Goal: Task Accomplishment & Management: Complete application form

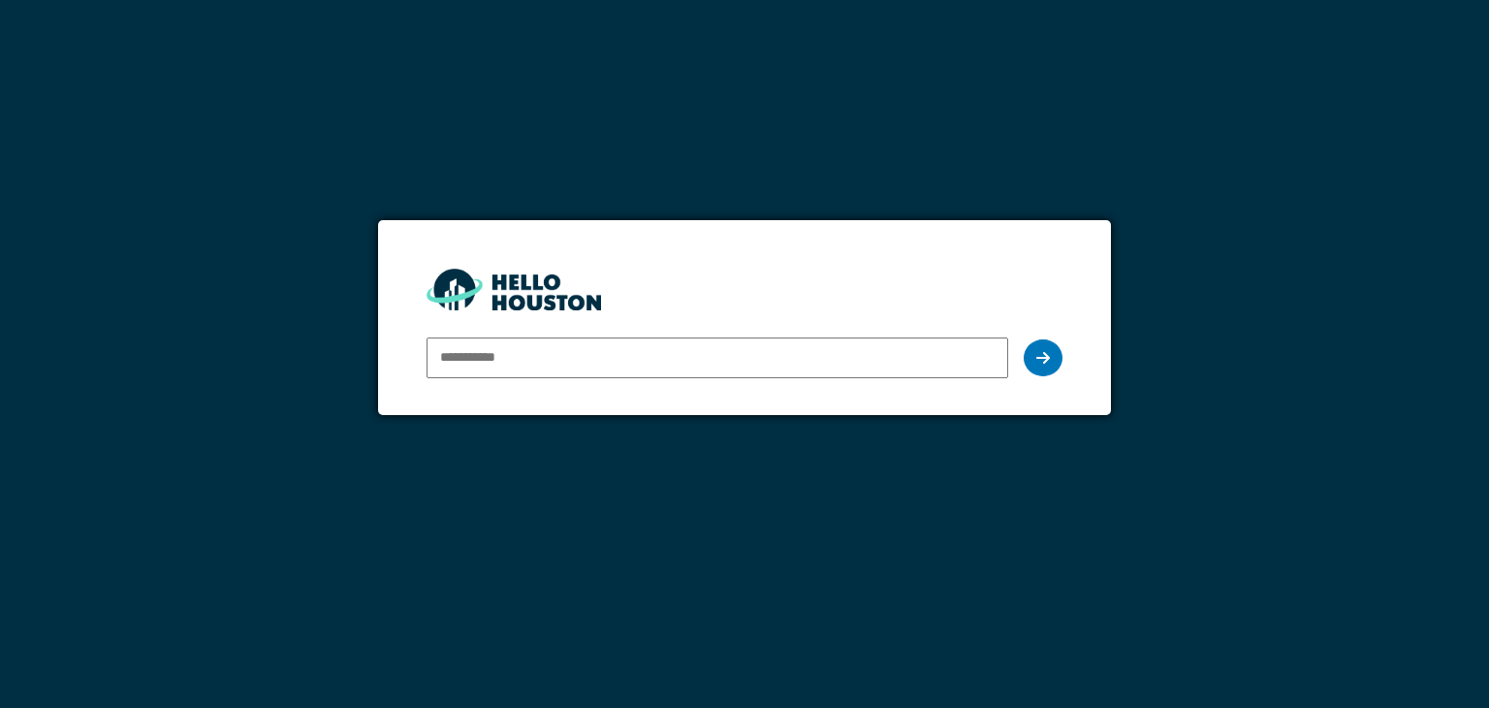
type input "**********"
click at [1040, 356] on icon at bounding box center [1044, 358] width 14 height 16
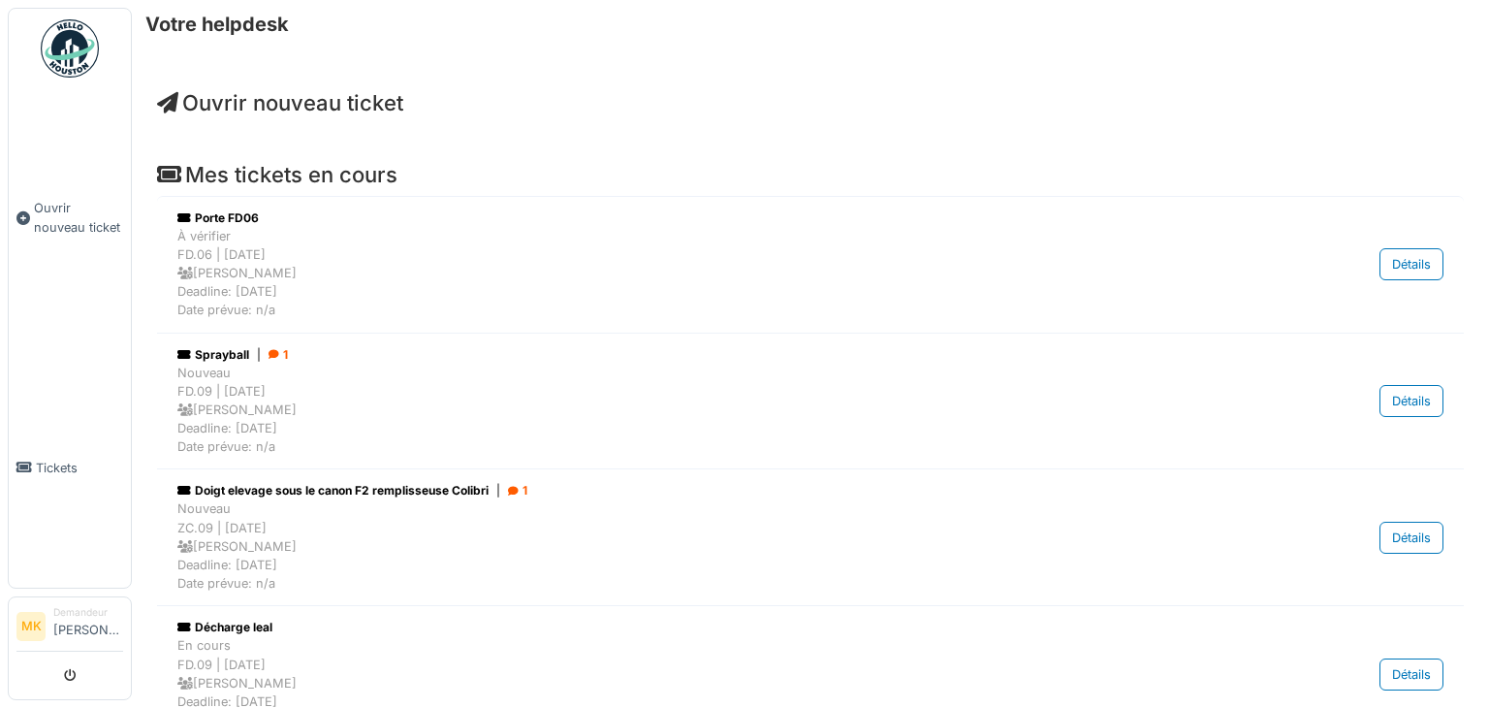
click at [40, 211] on span "Ouvrir nouveau ticket" at bounding box center [78, 217] width 89 height 37
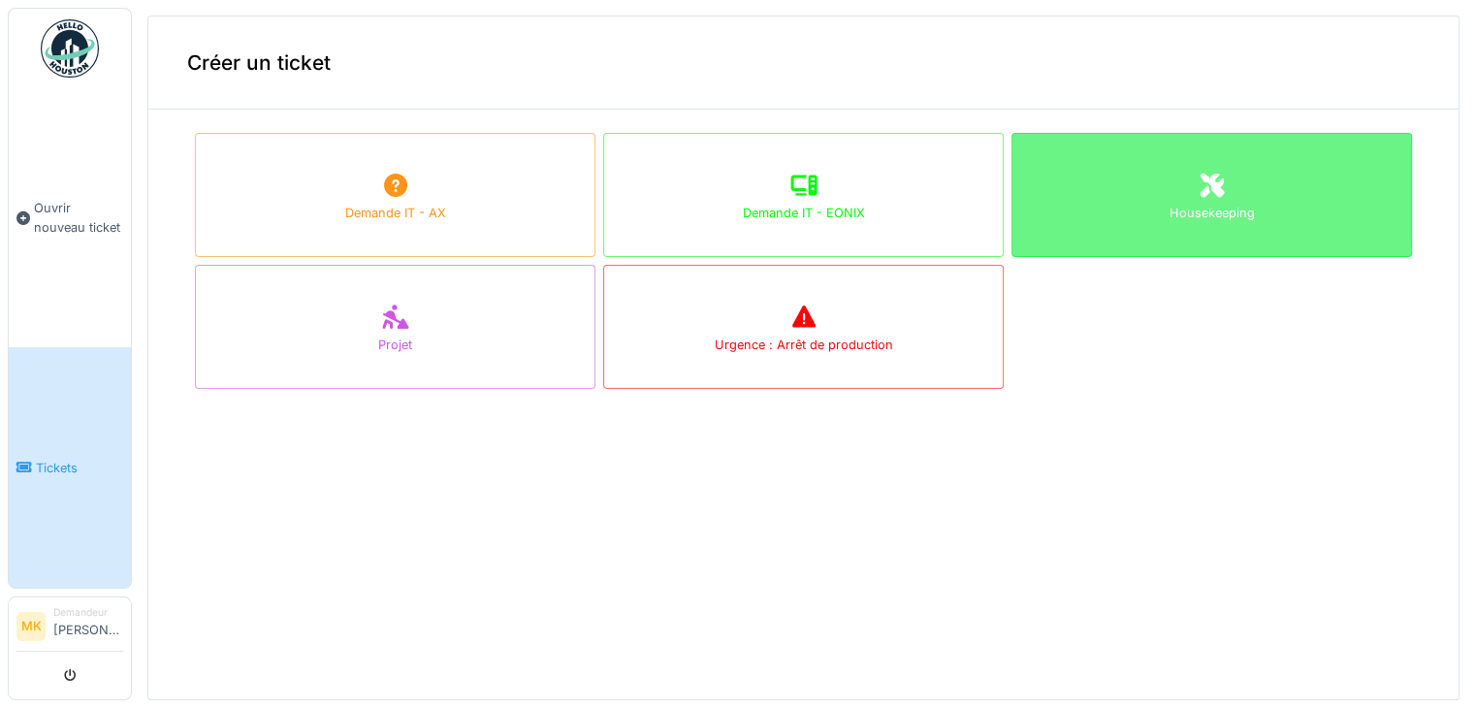
click at [1271, 222] on div "Housekeeping" at bounding box center [1211, 195] width 400 height 124
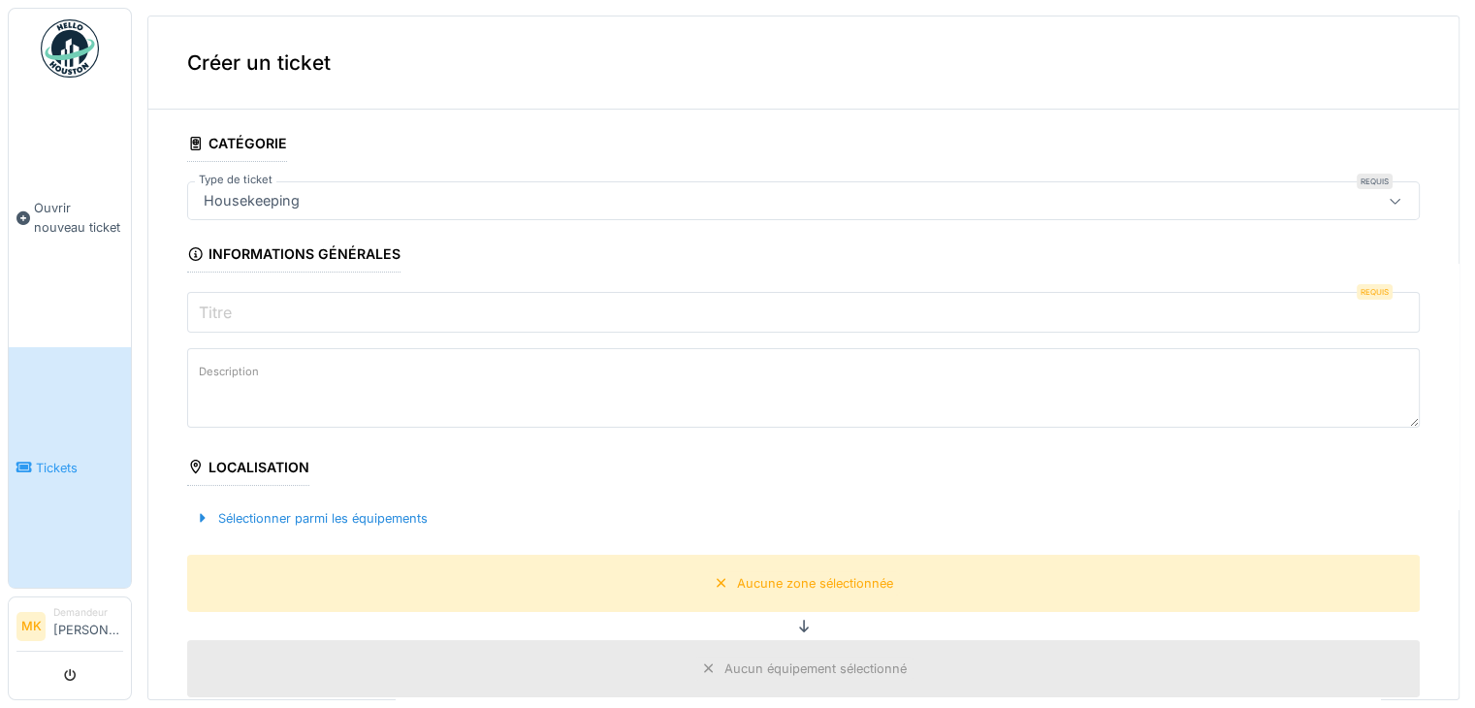
click at [219, 304] on label "Titre" at bounding box center [215, 312] width 41 height 23
click at [219, 304] on input "Titre" at bounding box center [803, 312] width 1232 height 41
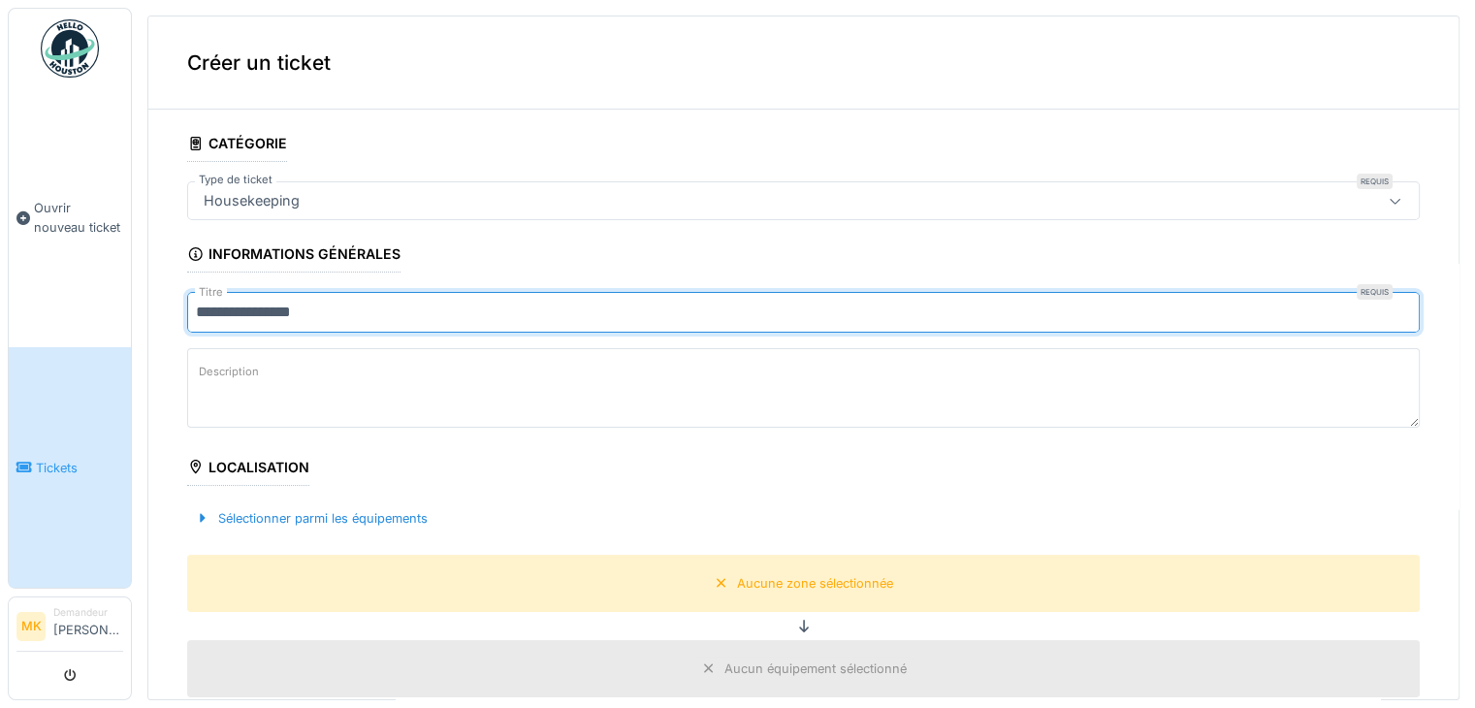
type input "**********"
click at [246, 364] on label "Description" at bounding box center [229, 372] width 68 height 24
click at [246, 364] on textarea "Description" at bounding box center [803, 388] width 1232 height 80
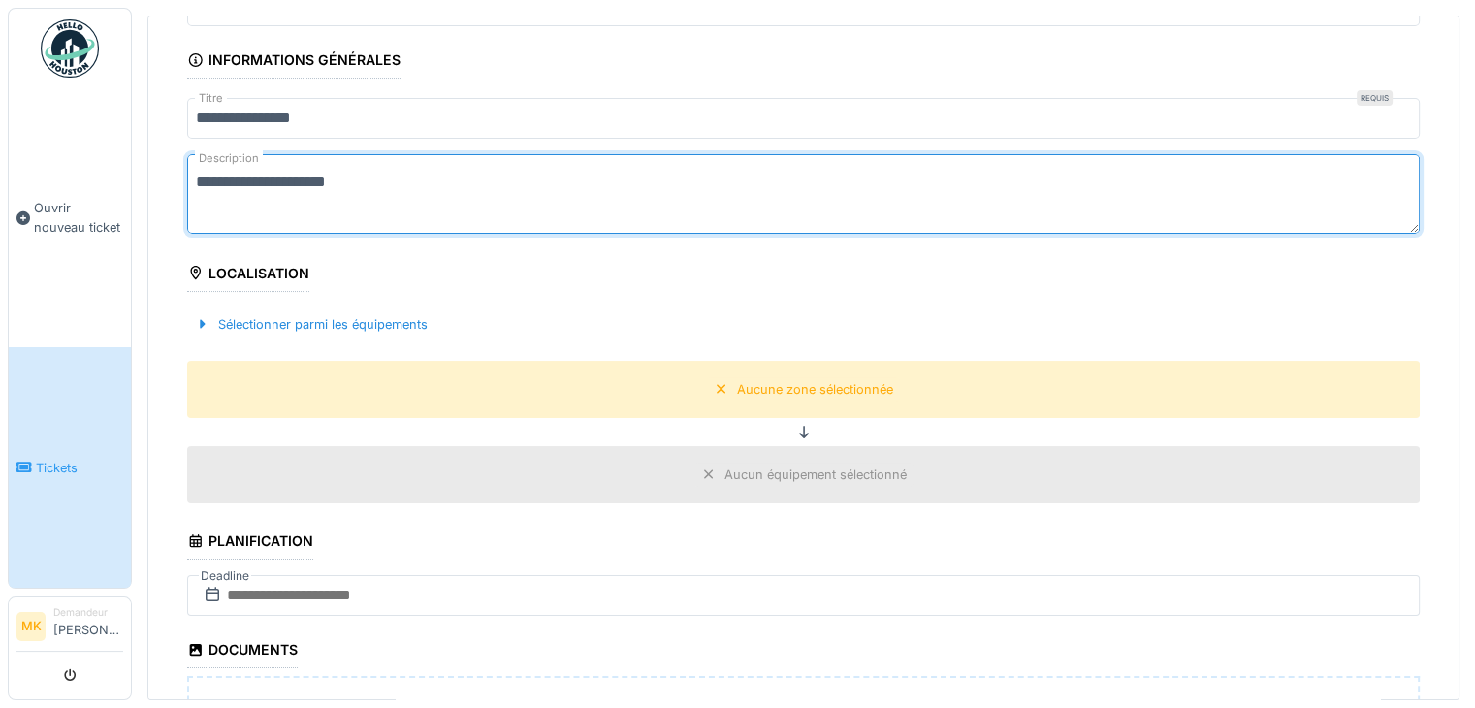
scroll to position [291, 0]
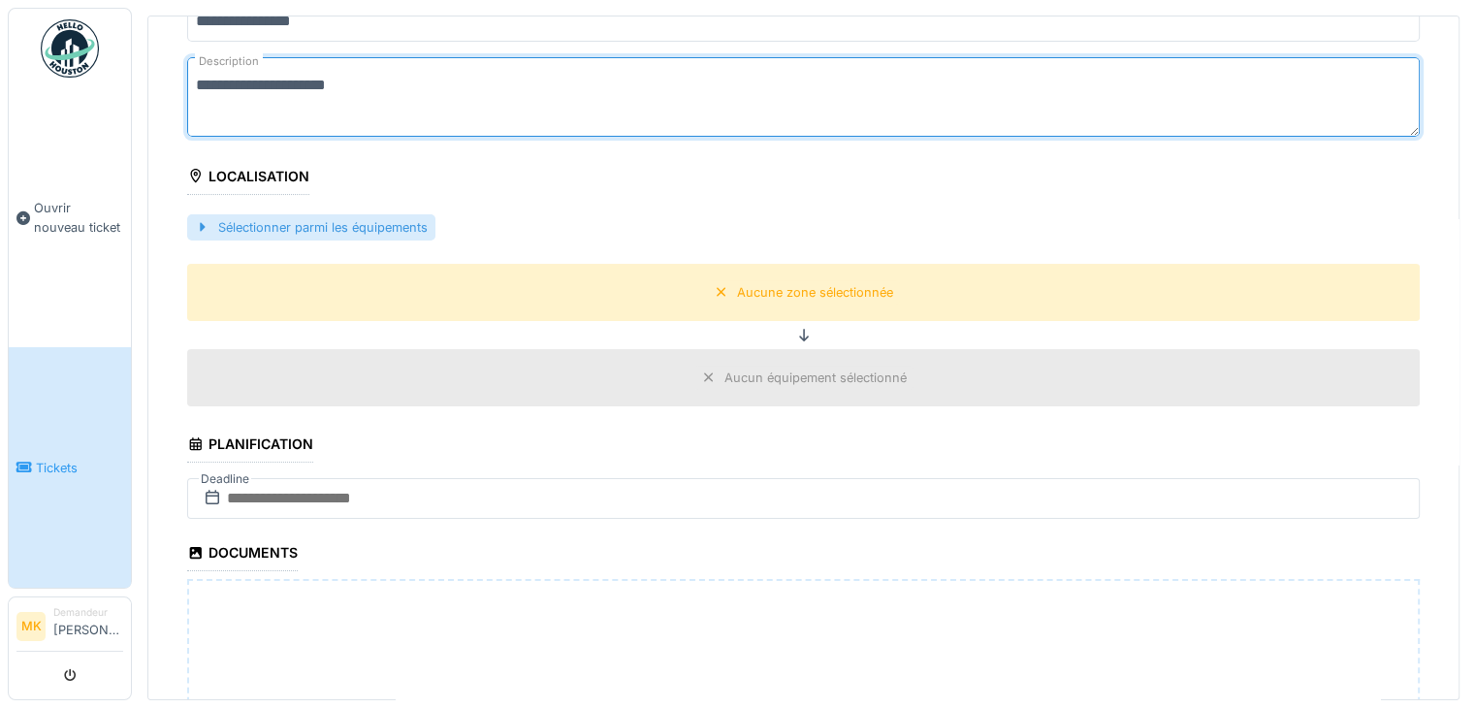
type textarea "**********"
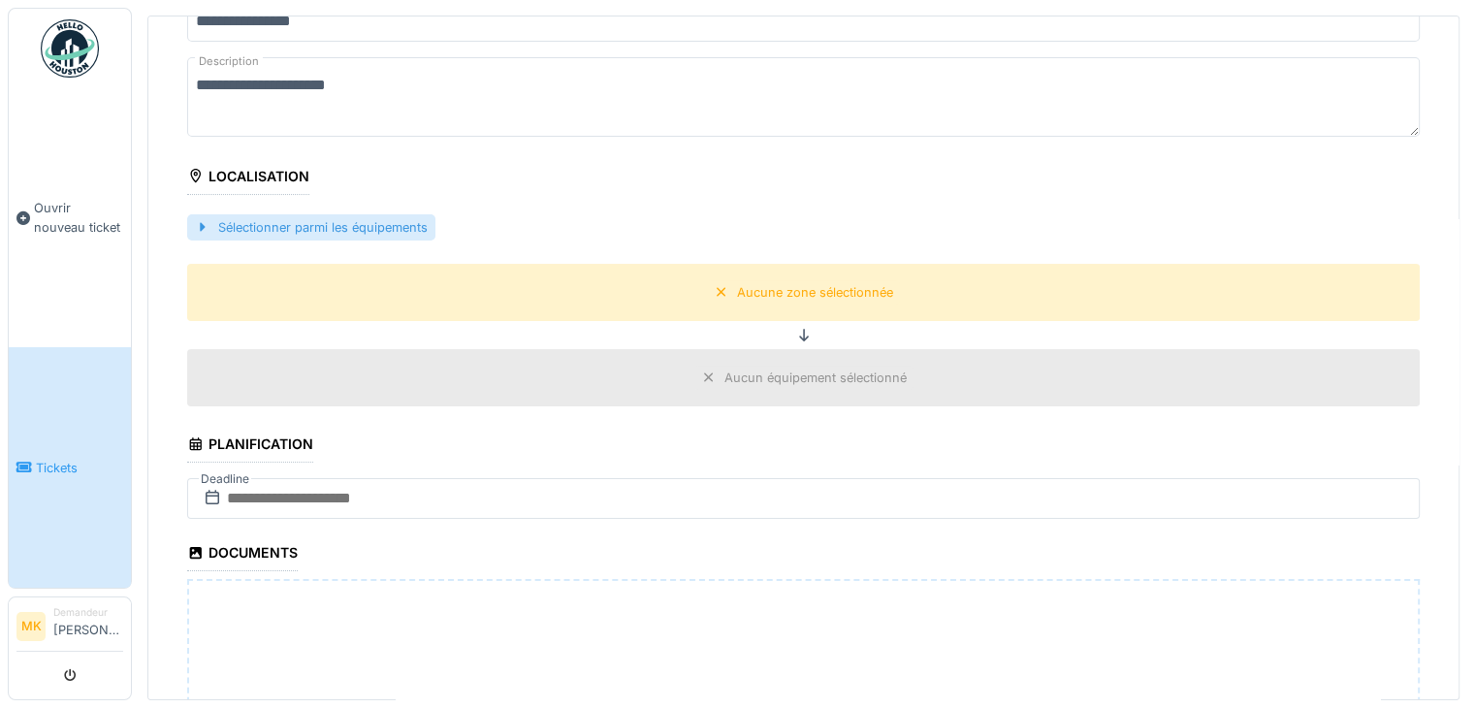
click at [341, 218] on div "Sélectionner parmi les équipements" at bounding box center [311, 227] width 248 height 26
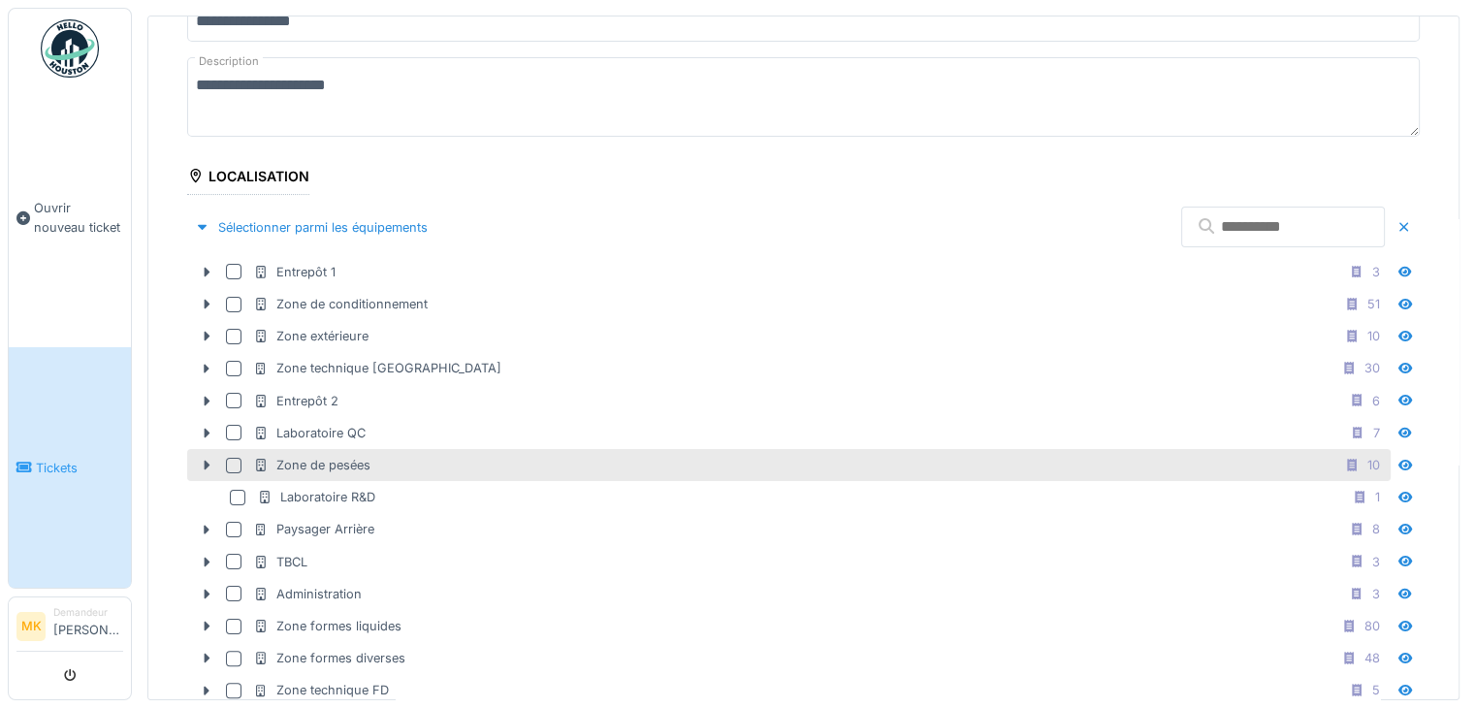
scroll to position [485, 0]
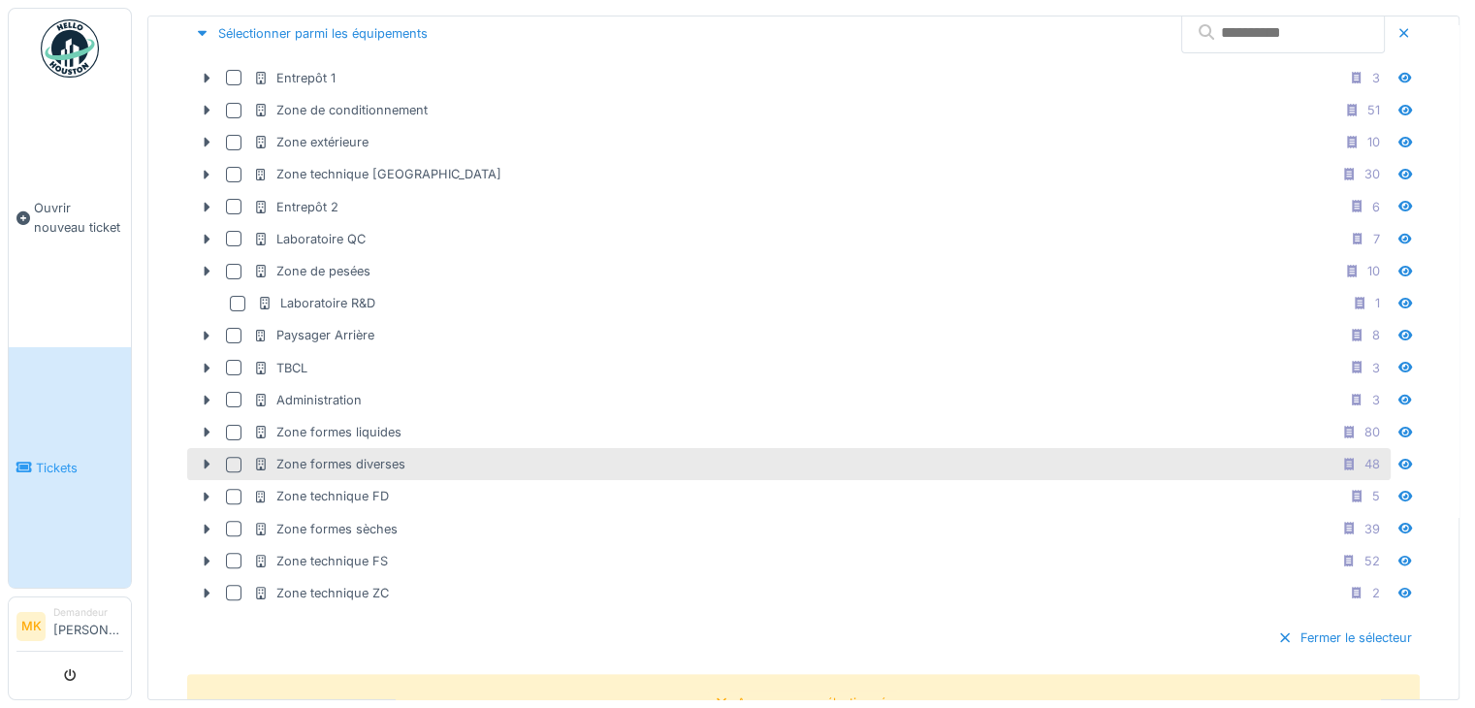
click at [358, 463] on div "Zone formes diverses" at bounding box center [329, 464] width 152 height 18
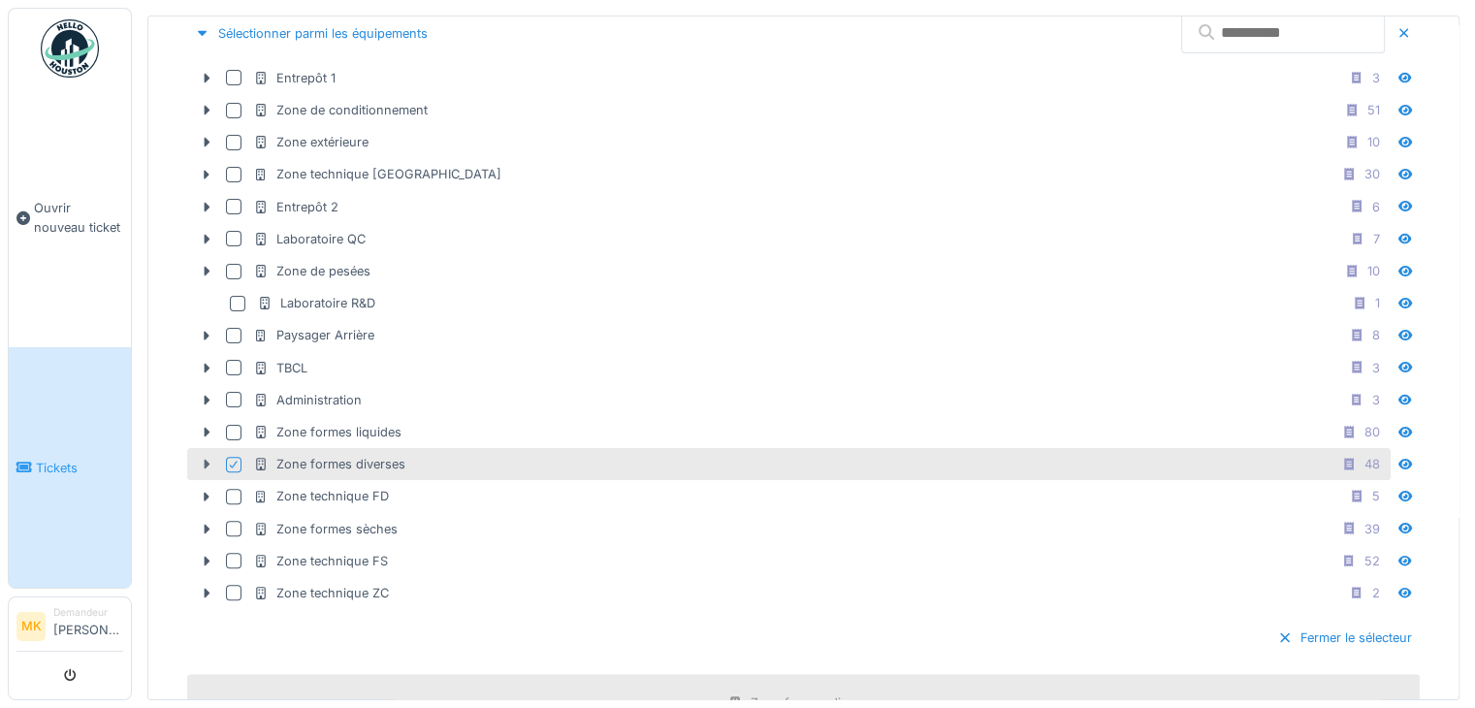
click at [199, 459] on icon at bounding box center [207, 464] width 16 height 13
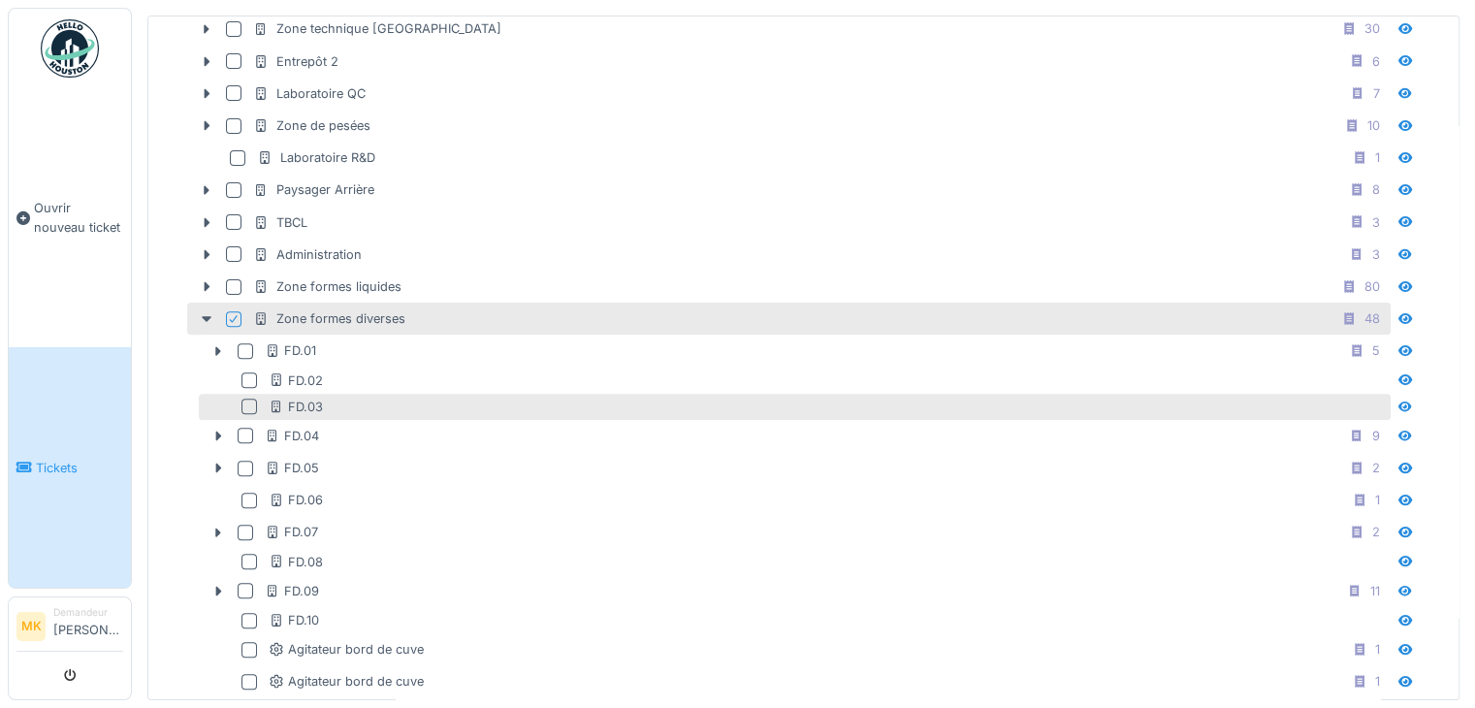
scroll to position [679, 0]
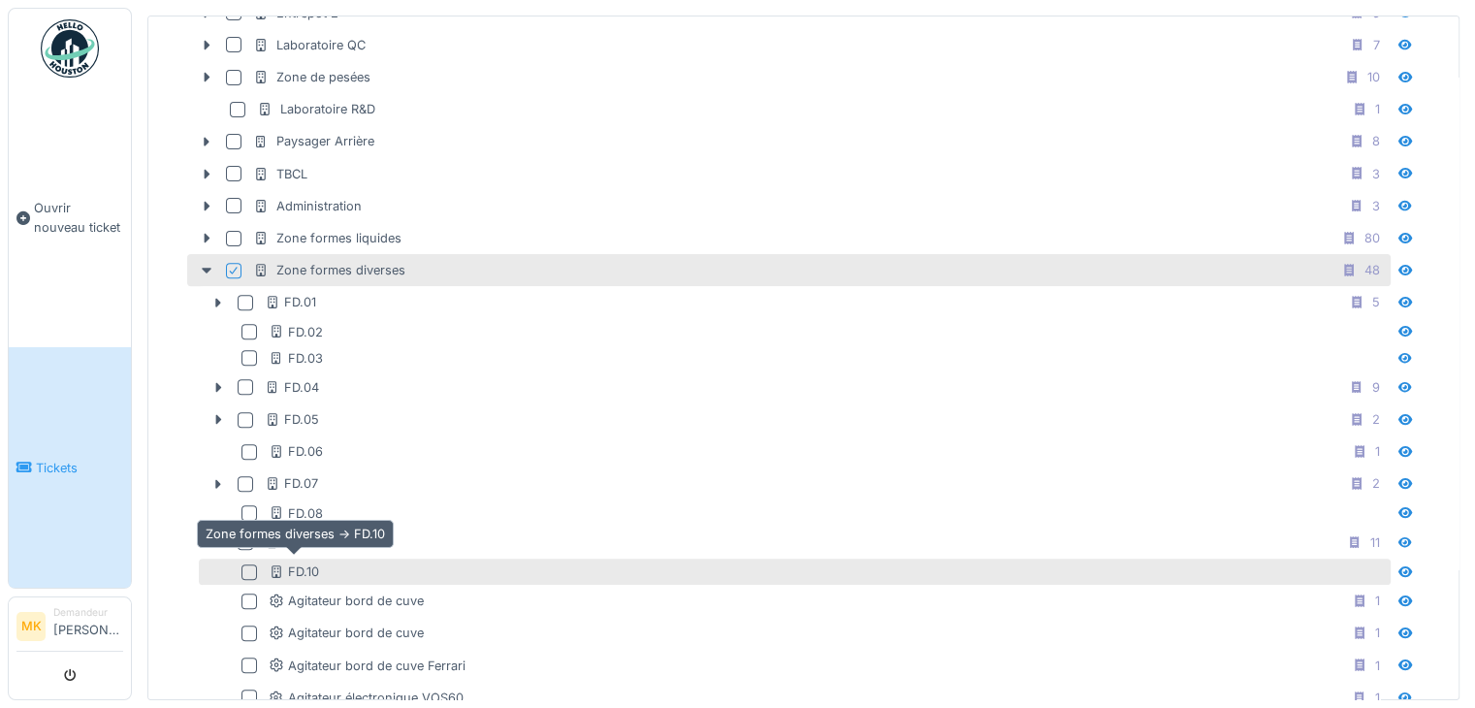
click at [272, 565] on icon at bounding box center [277, 571] width 16 height 13
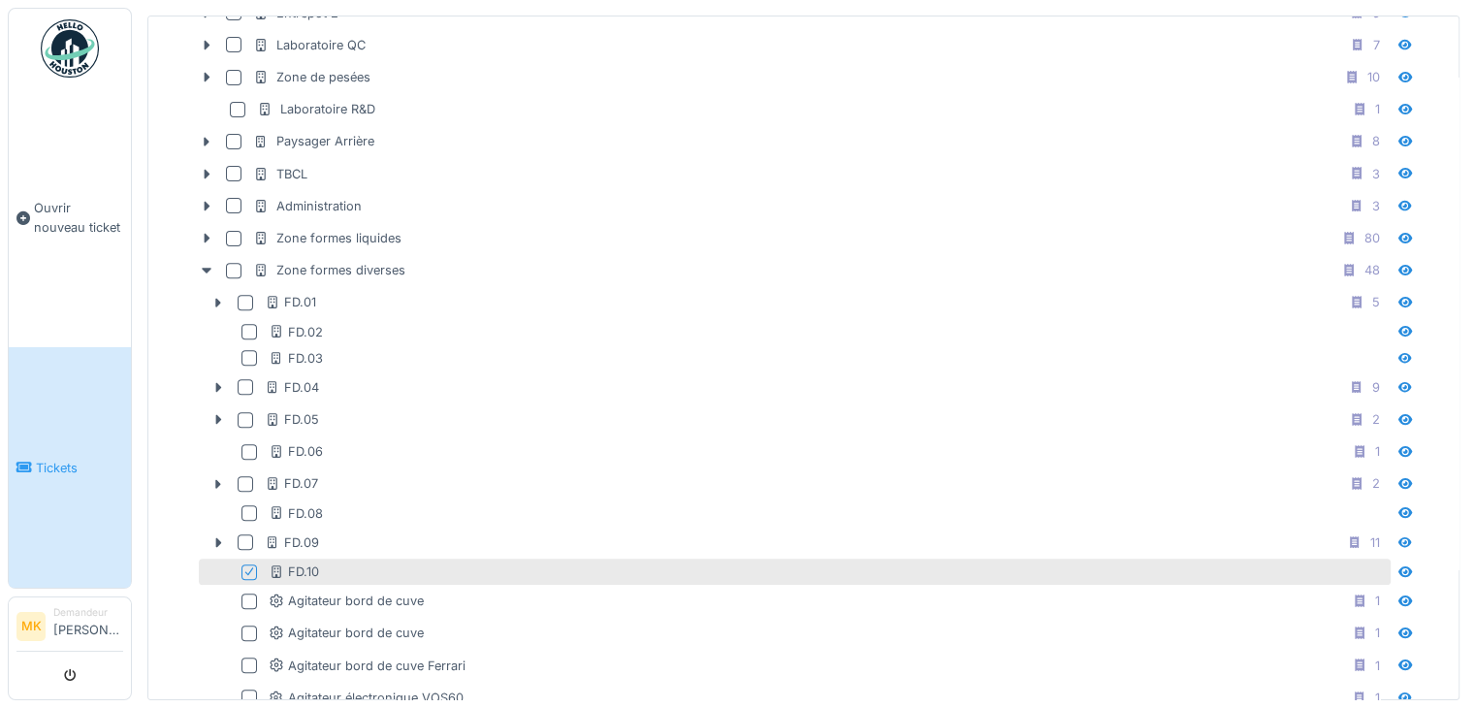
click at [244, 566] on icon at bounding box center [249, 571] width 12 height 10
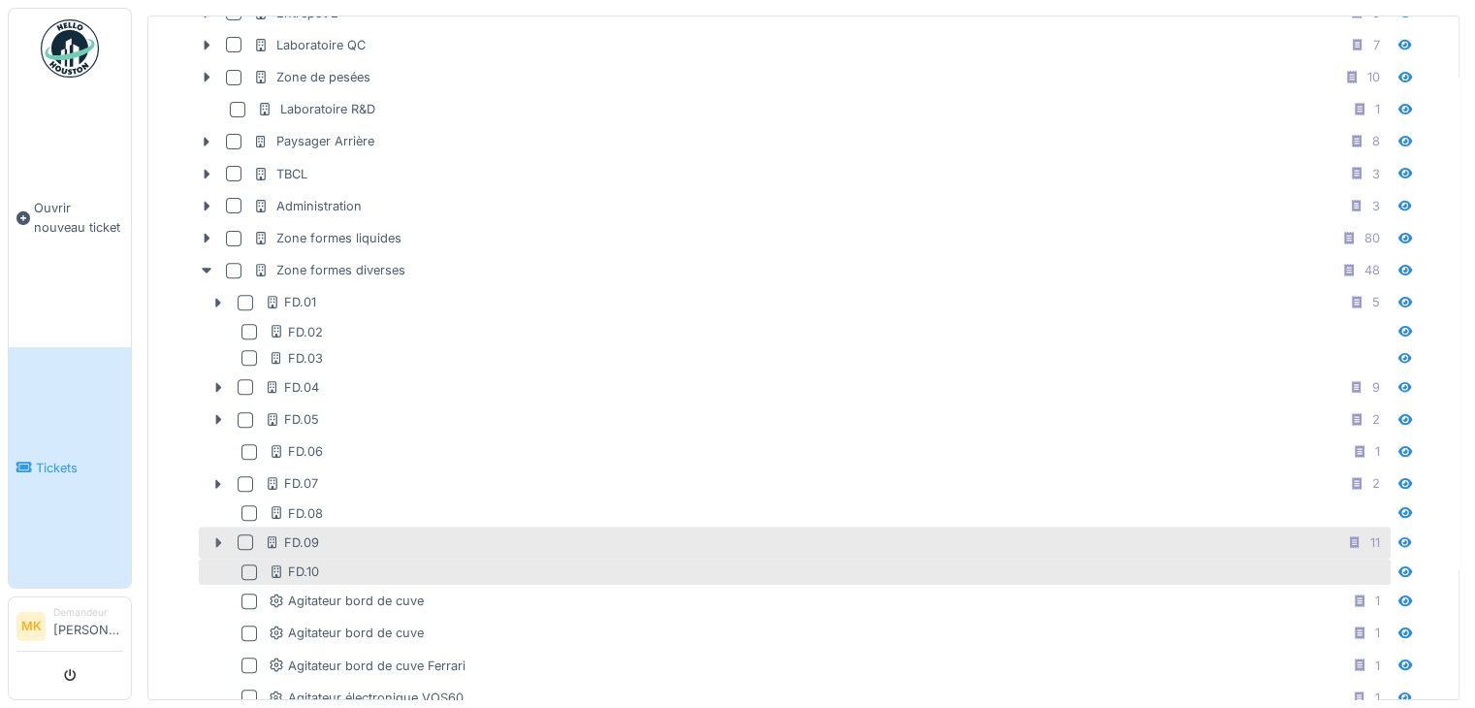
click at [217, 538] on icon at bounding box center [219, 543] width 6 height 10
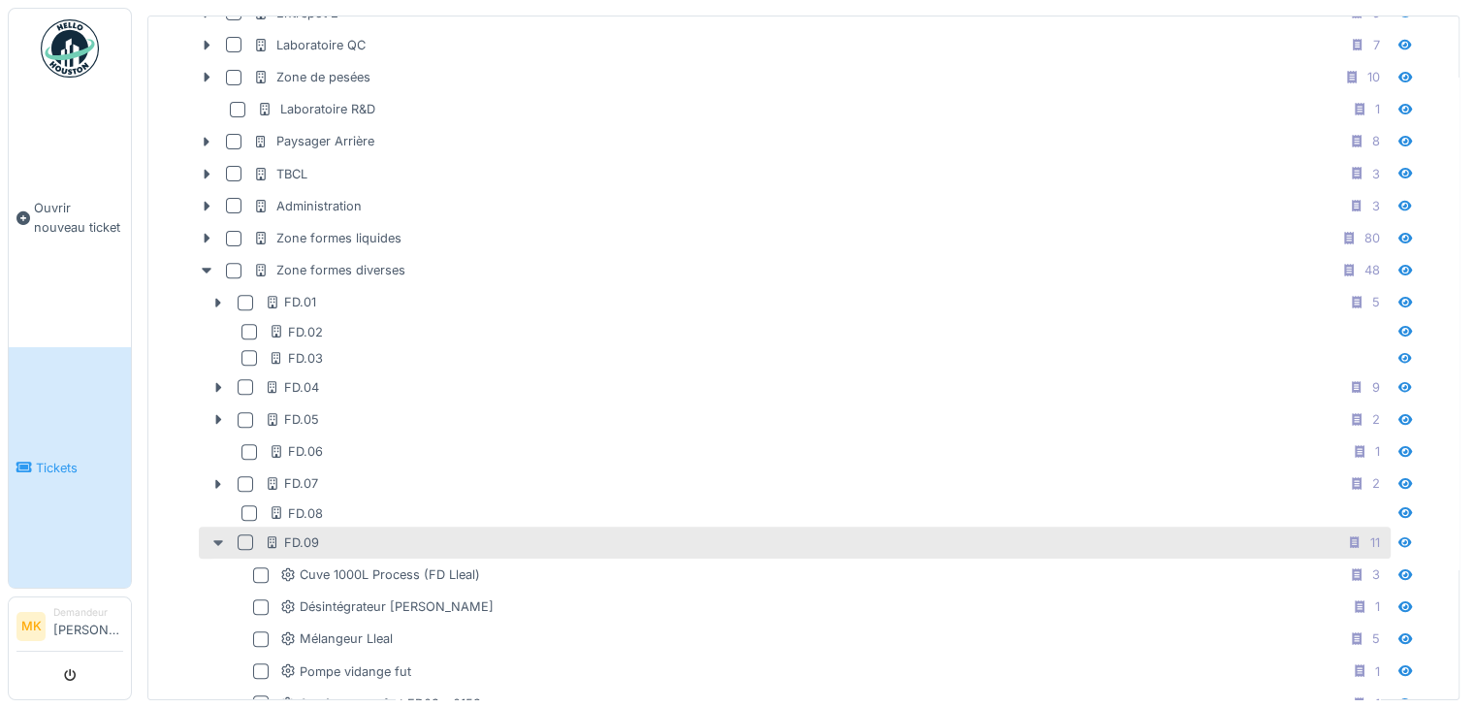
click at [217, 540] on icon at bounding box center [218, 543] width 10 height 6
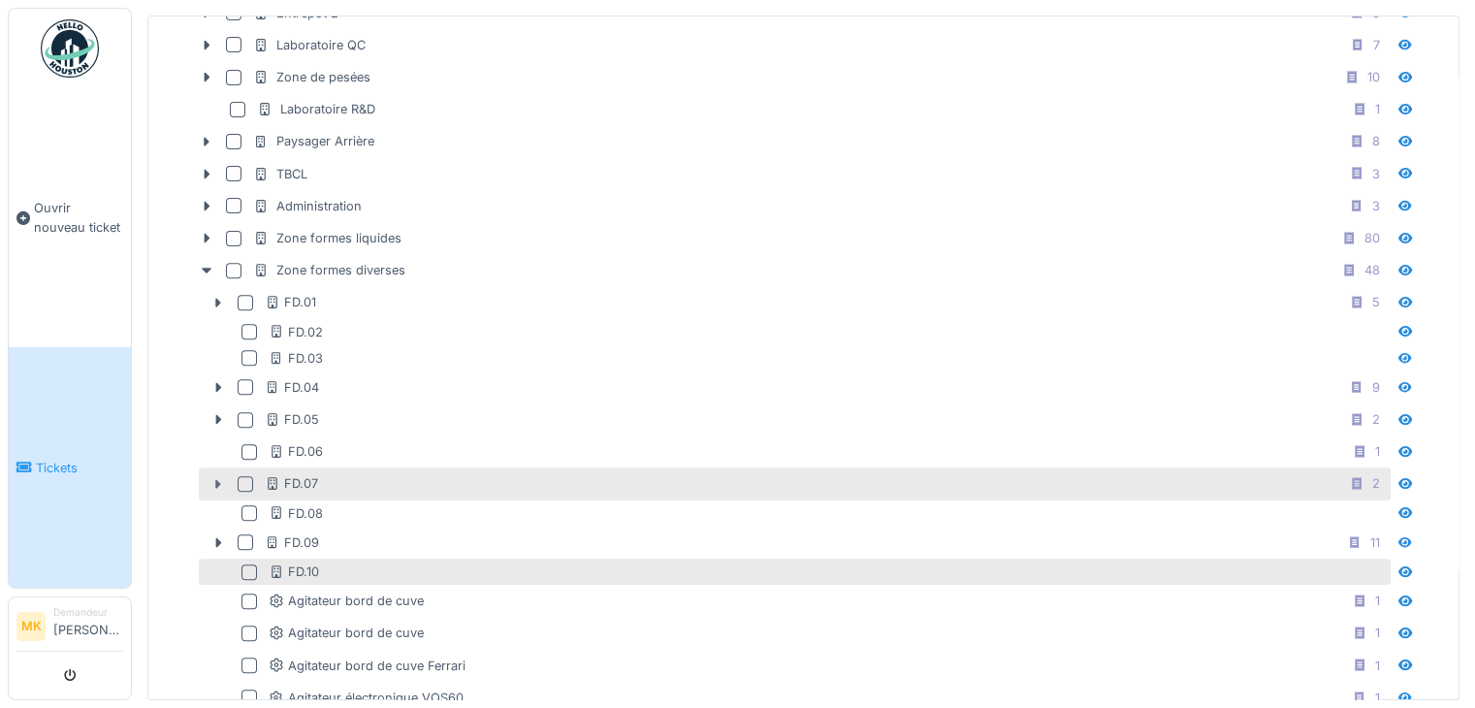
click at [216, 479] on icon at bounding box center [219, 484] width 6 height 10
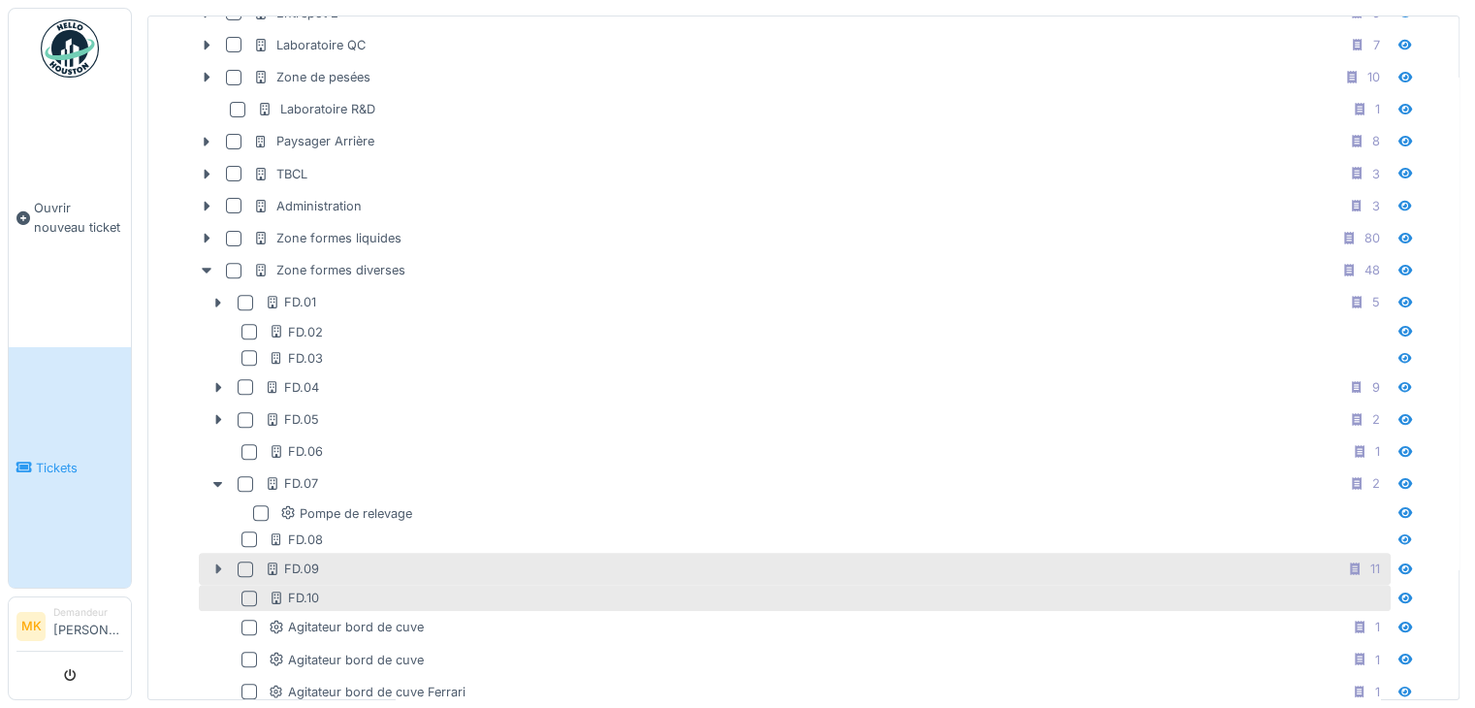
click at [213, 562] on icon at bounding box center [218, 568] width 16 height 13
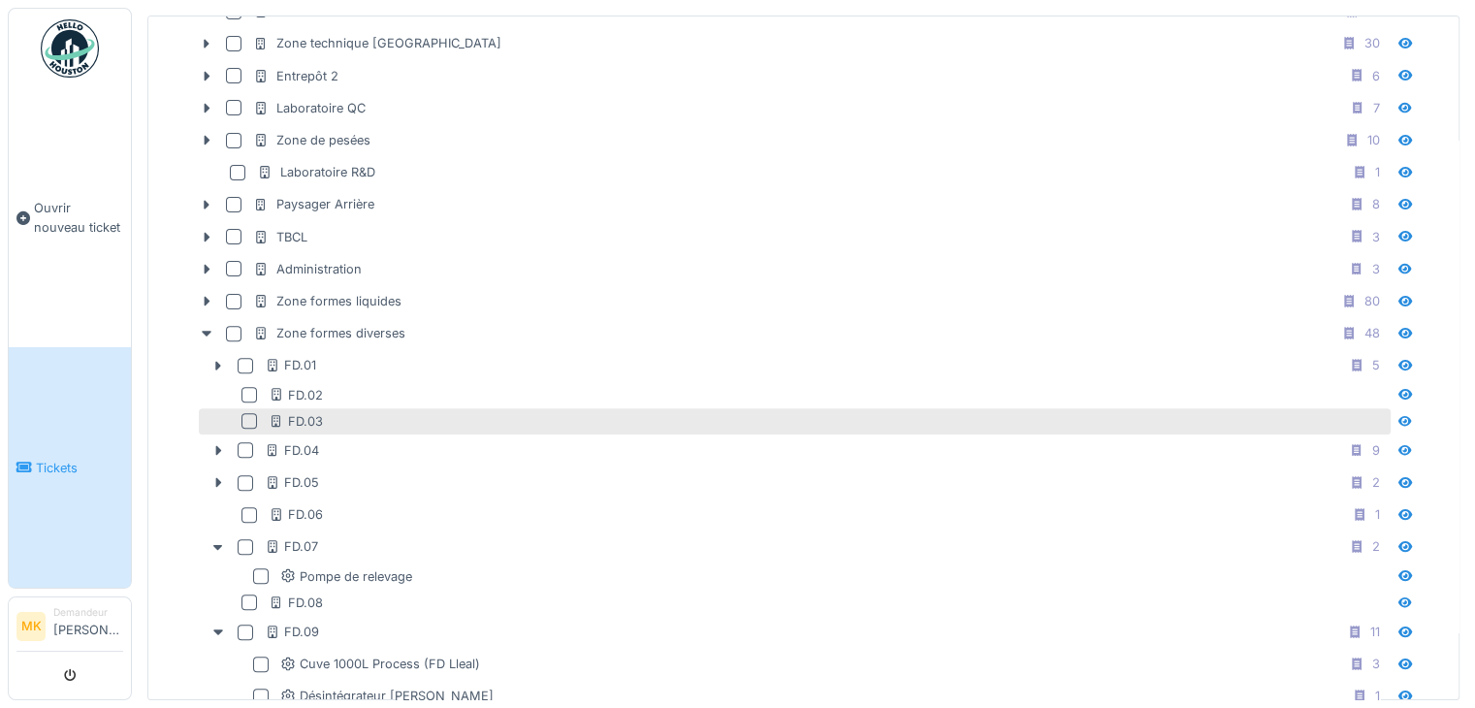
scroll to position [582, 0]
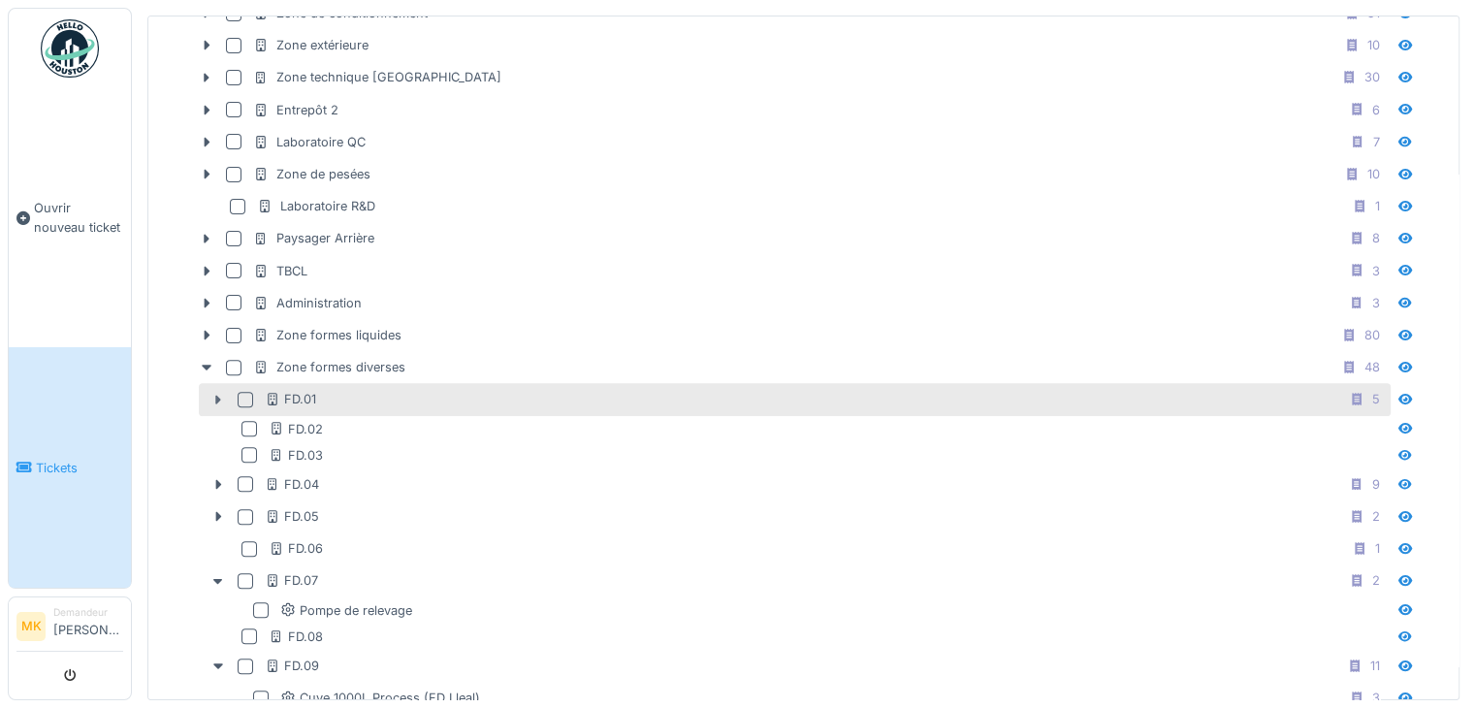
click at [212, 394] on icon at bounding box center [218, 400] width 16 height 13
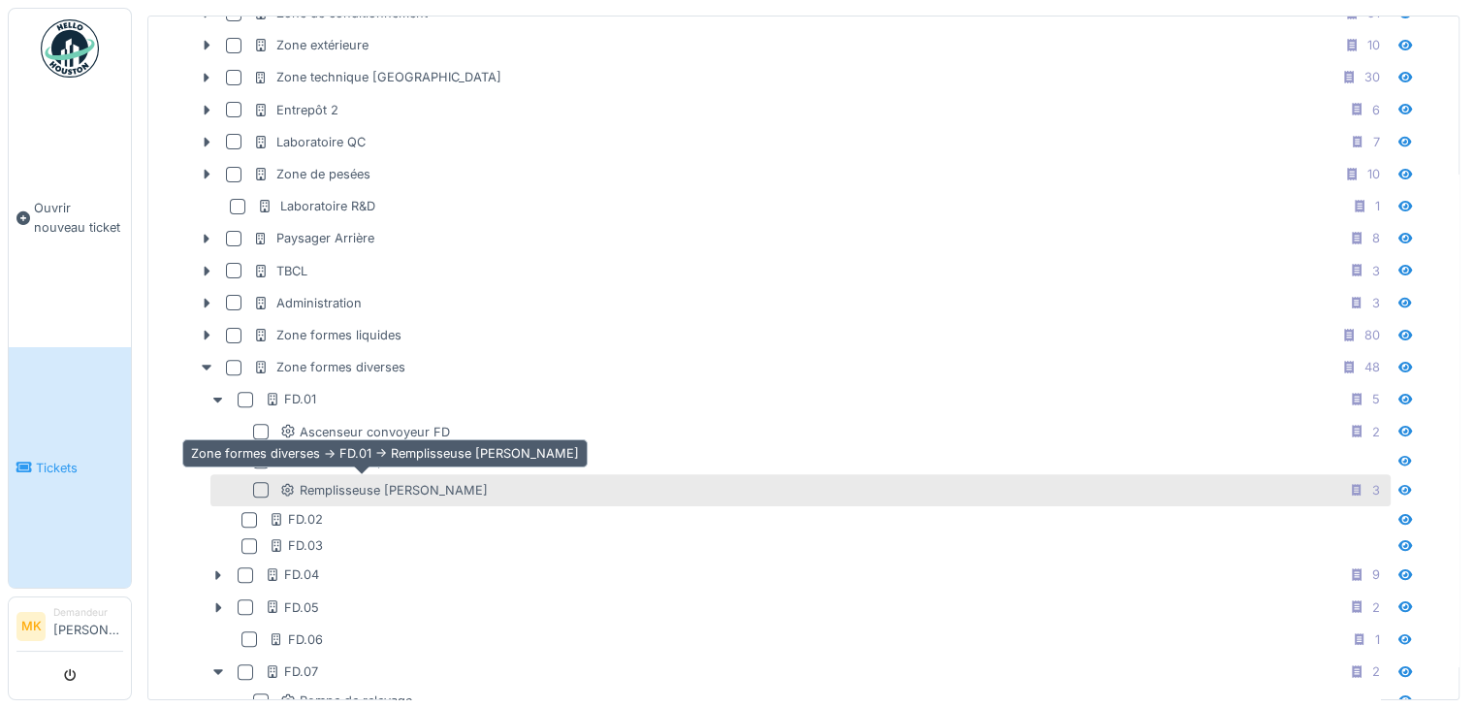
click at [396, 481] on div "Remplisseuse [PERSON_NAME]" at bounding box center [384, 490] width 208 height 18
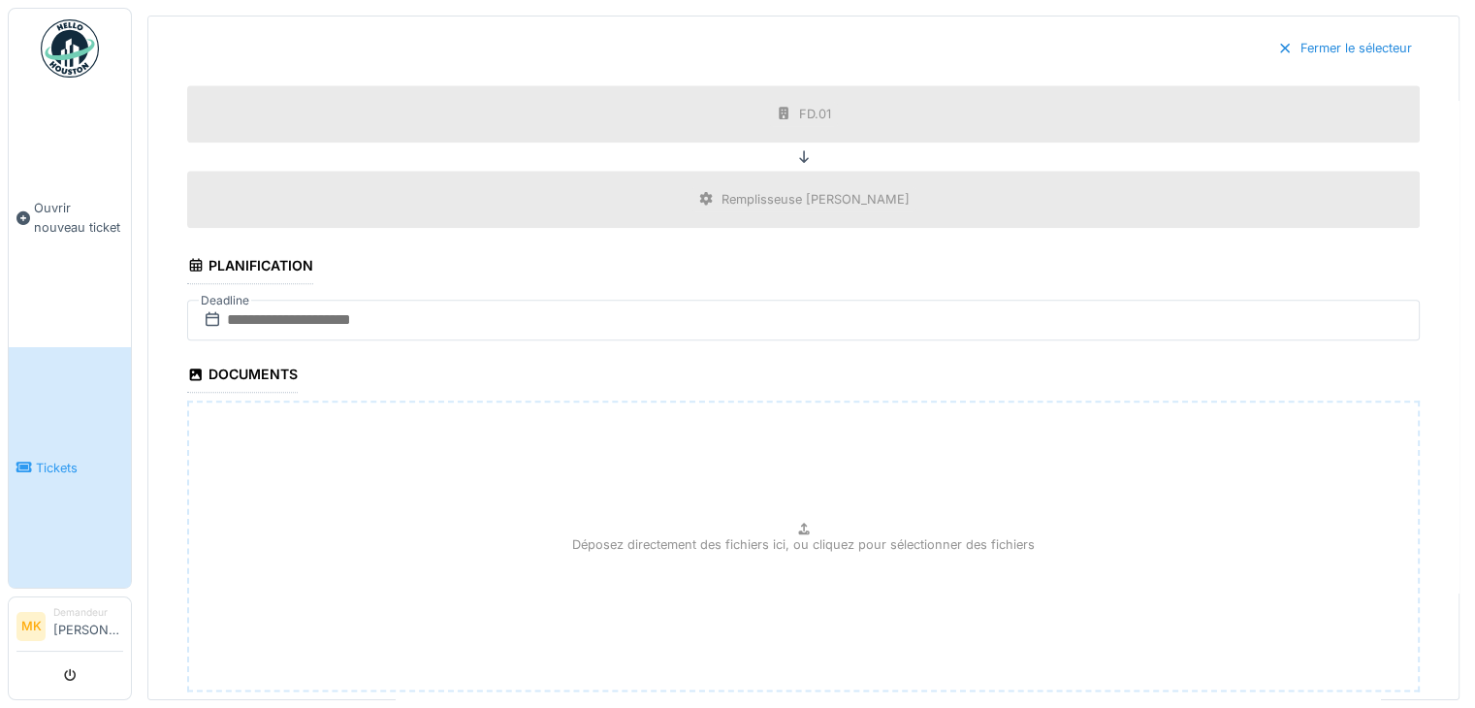
scroll to position [2230, 0]
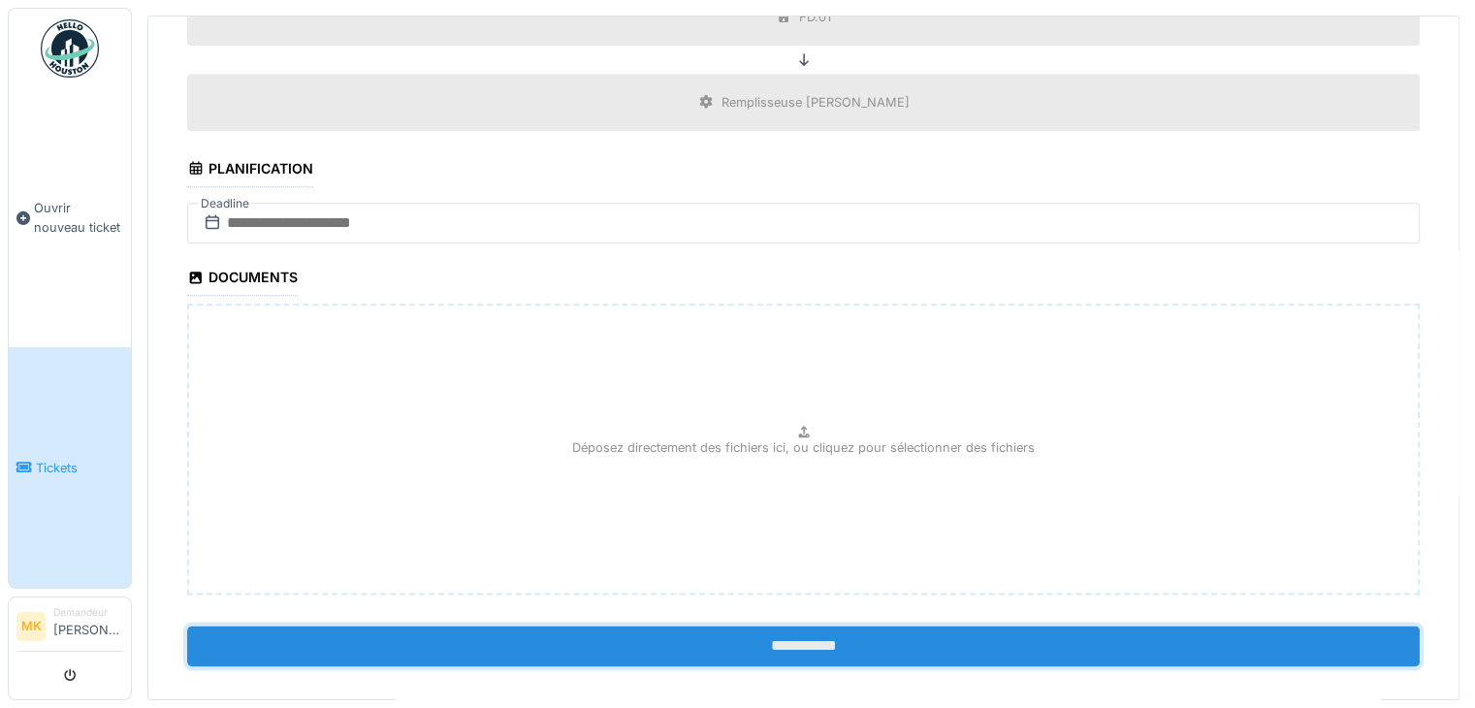
click at [788, 625] on input "**********" at bounding box center [803, 645] width 1232 height 41
